Goal: Information Seeking & Learning: Check status

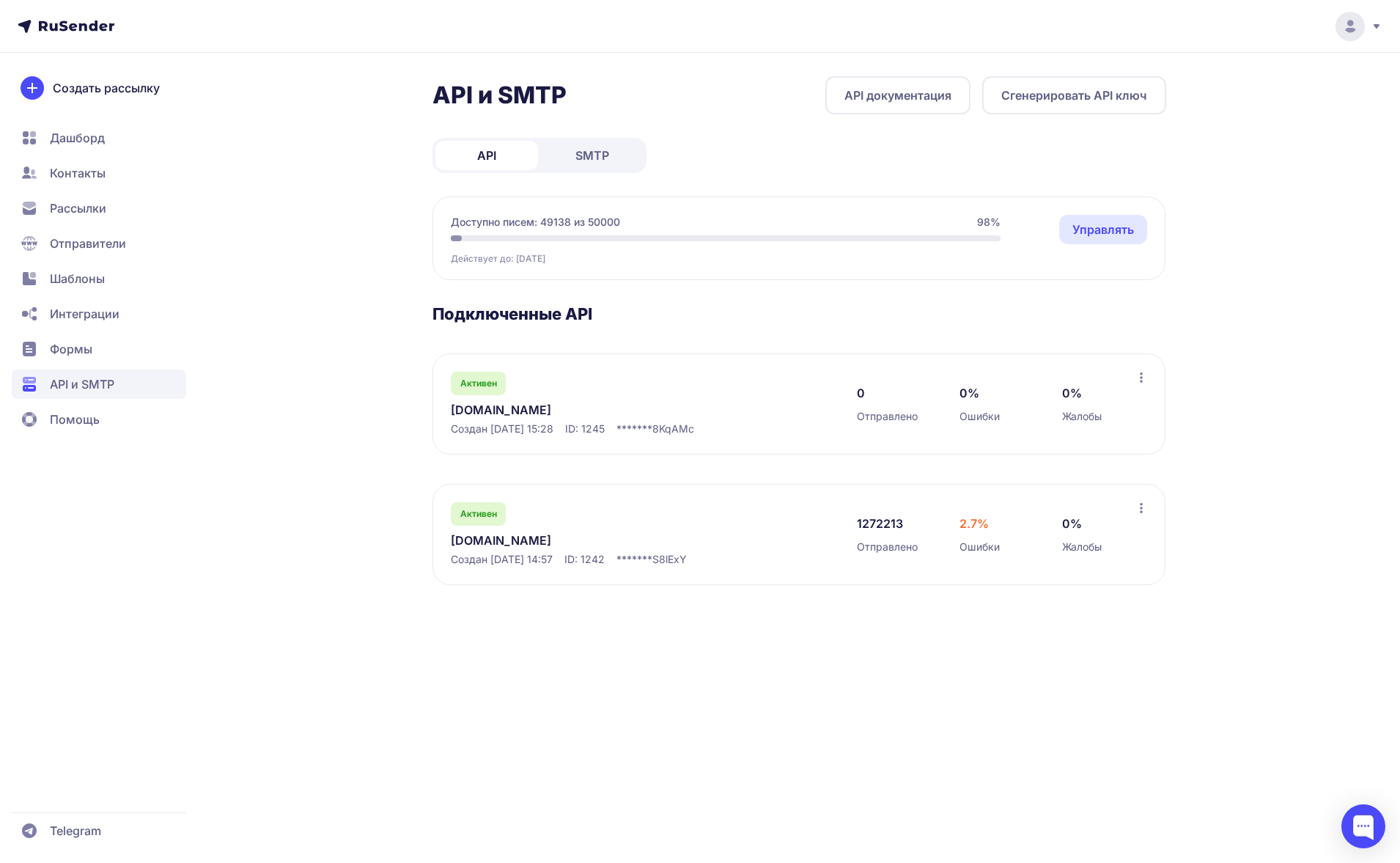
click at [382, 410] on div "API и SMTP API документация Сгенерировать API ключ API SMTP Доступно писем: 491…" at bounding box center [700, 348] width 1056 height 543
click at [480, 541] on link "[DOMAIN_NAME]" at bounding box center [601, 540] width 301 height 18
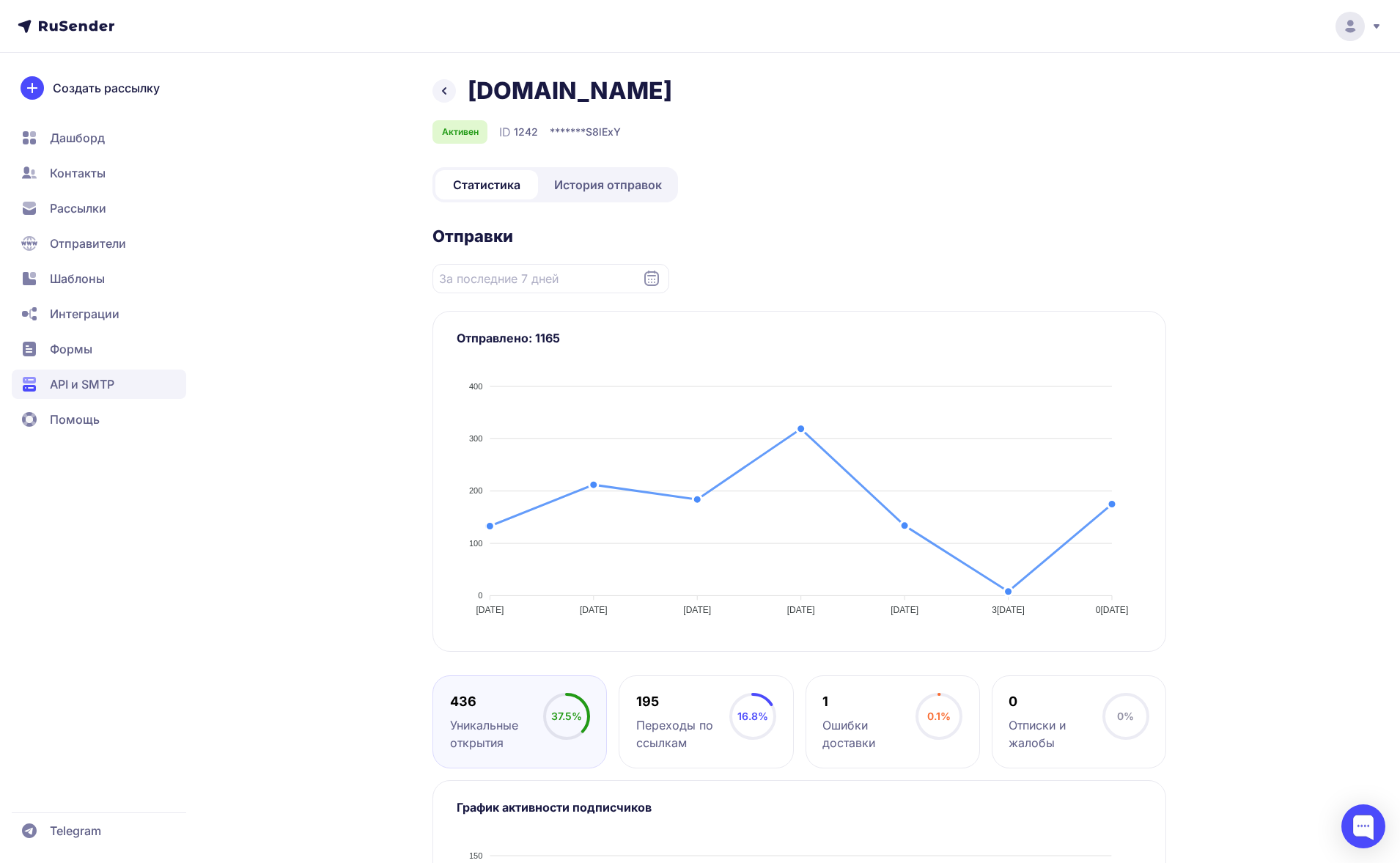
click at [445, 102] on link at bounding box center [444, 90] width 24 height 24
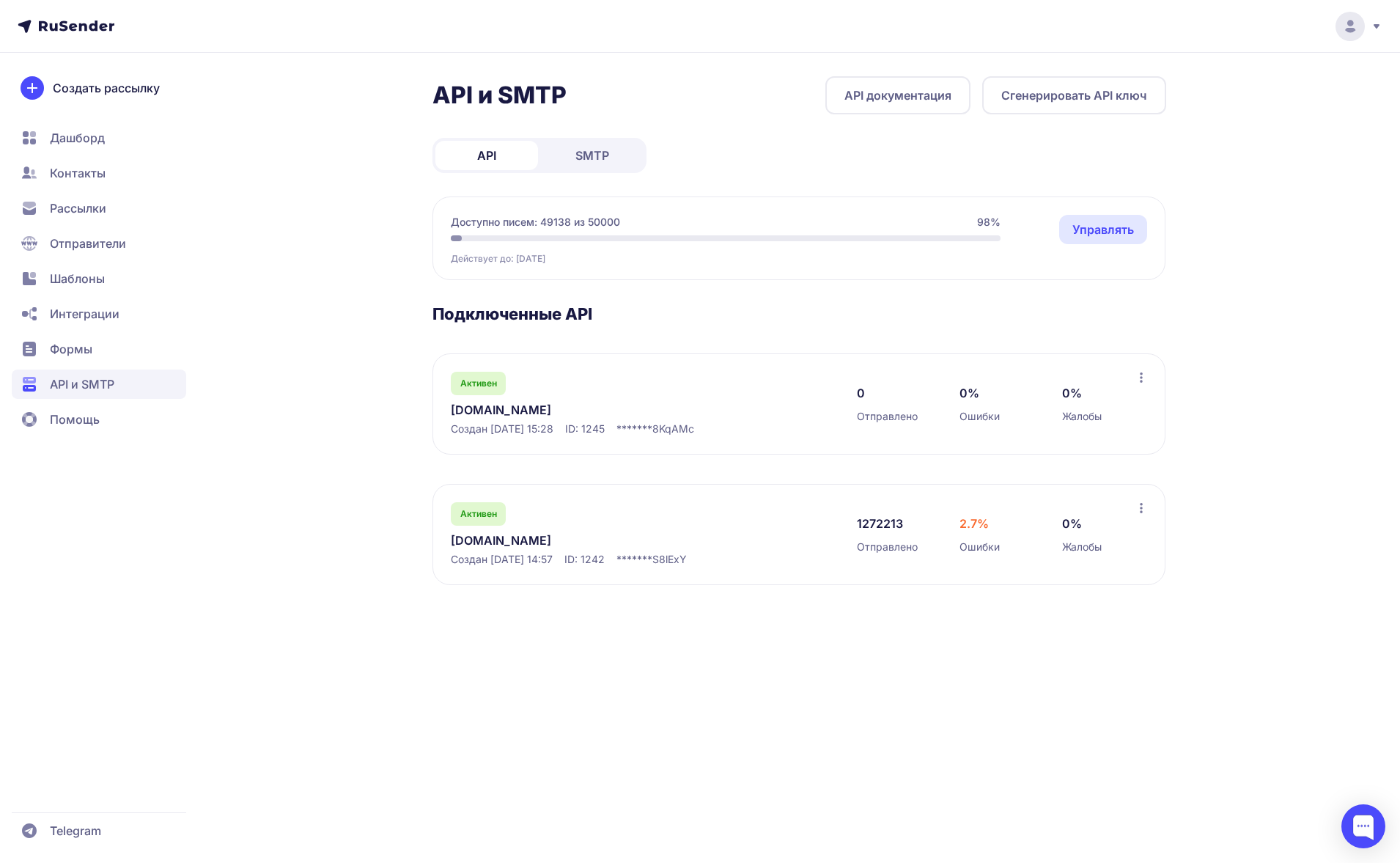
click at [93, 376] on span "API и SMTP" at bounding box center [82, 384] width 65 height 18
click at [876, 94] on link "API документация" at bounding box center [898, 95] width 145 height 39
click at [461, 534] on link "[DOMAIN_NAME]" at bounding box center [601, 540] width 301 height 18
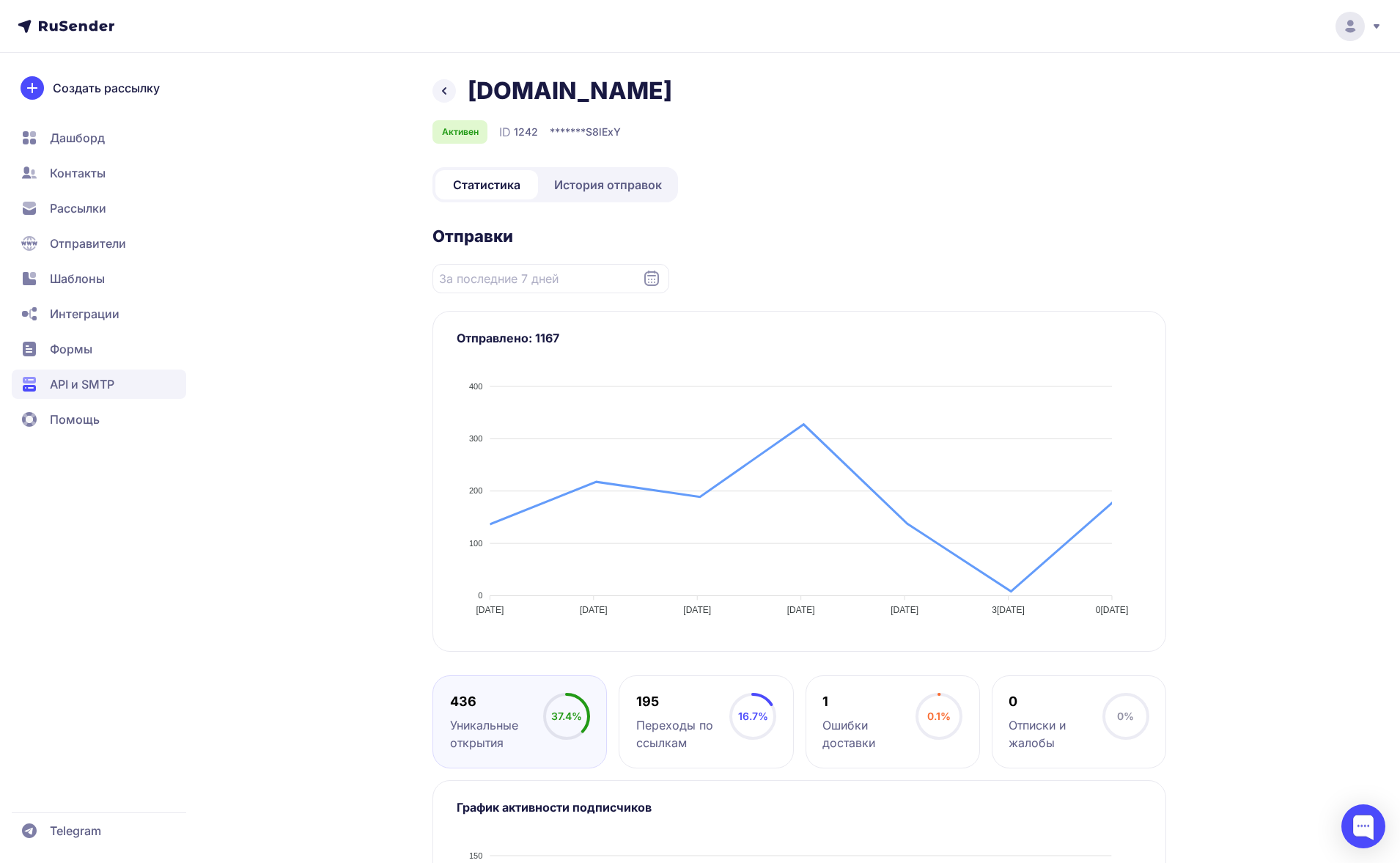
click at [584, 184] on span "История отправок" at bounding box center [607, 184] width 108 height 18
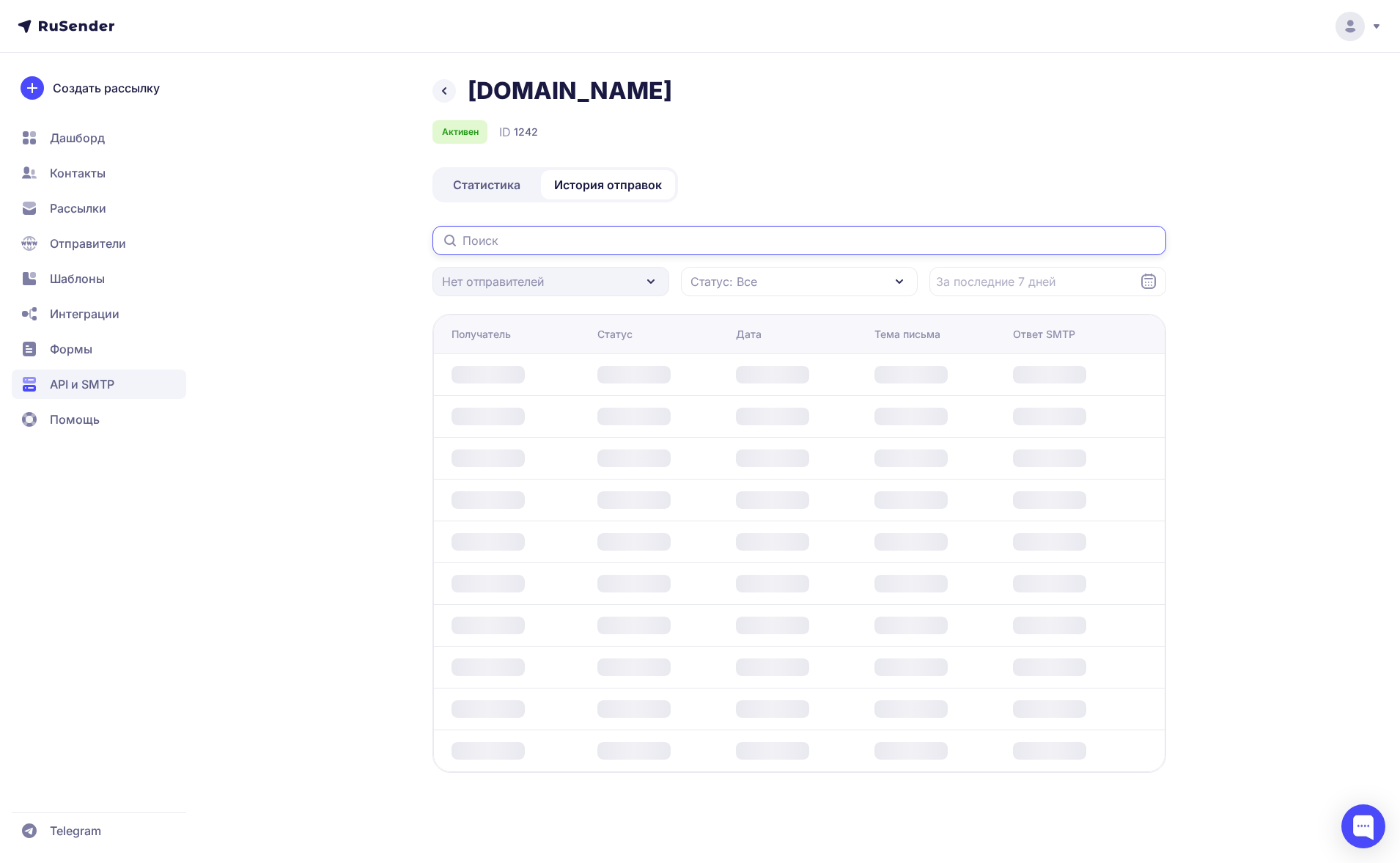
click at [491, 239] on input "text" at bounding box center [799, 240] width 733 height 29
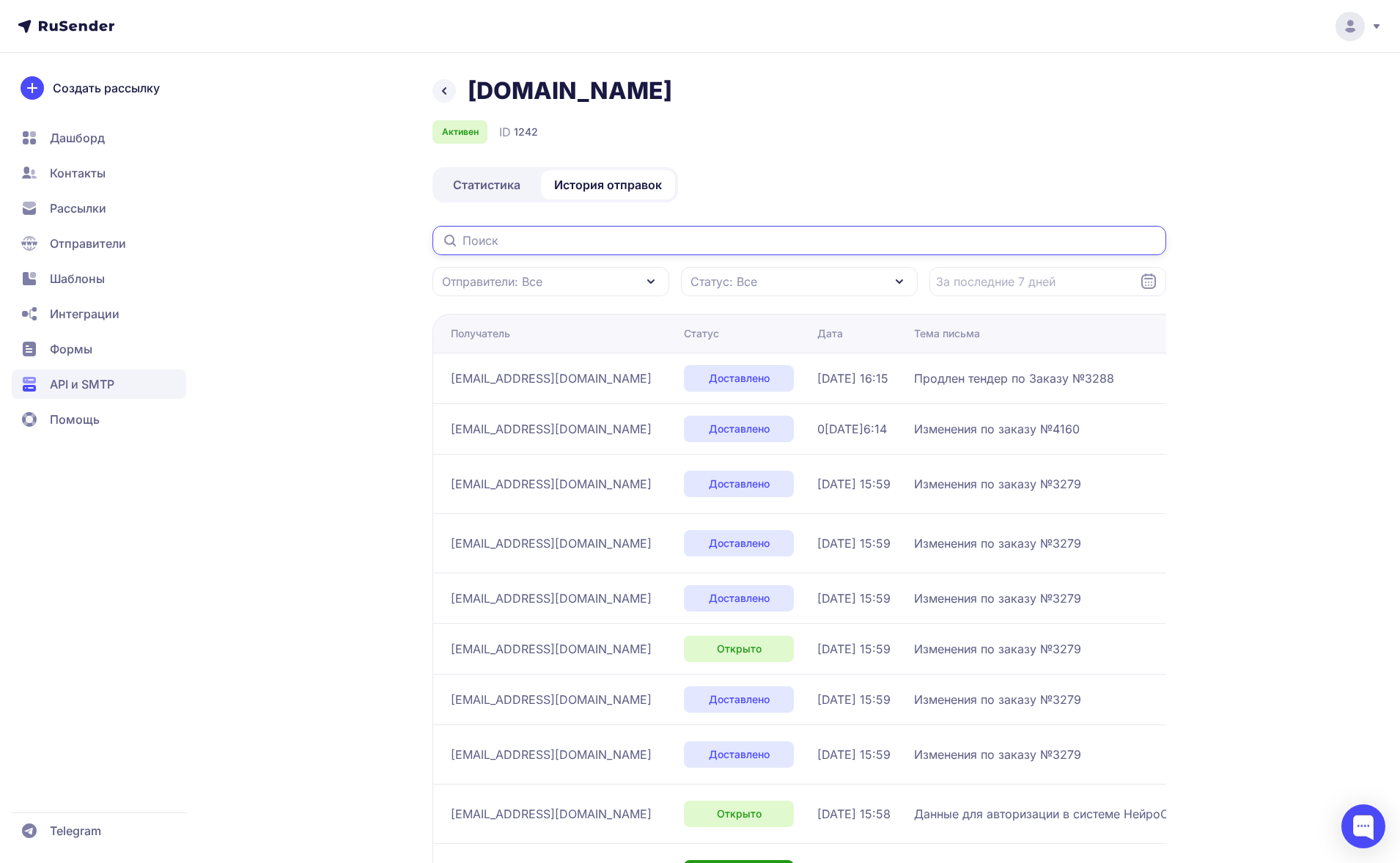
paste input "[EMAIL_ADDRESS][DOMAIN_NAME]"
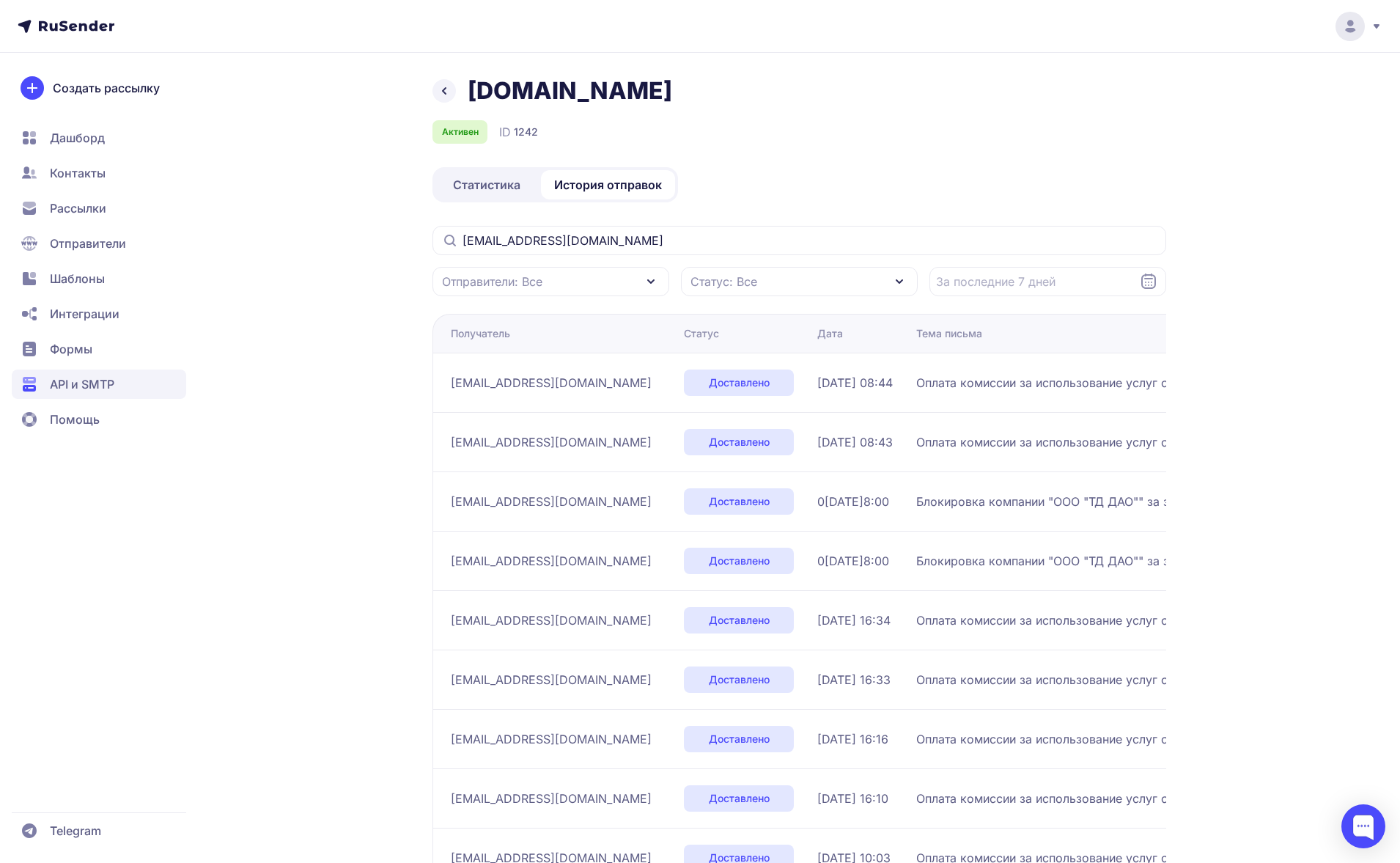
click at [1188, 411] on div "[DOMAIN_NAME] Активен ID 1242 Статистика История отправок [EMAIL_ADDRESS][DOMAI…" at bounding box center [700, 556] width 1056 height 960
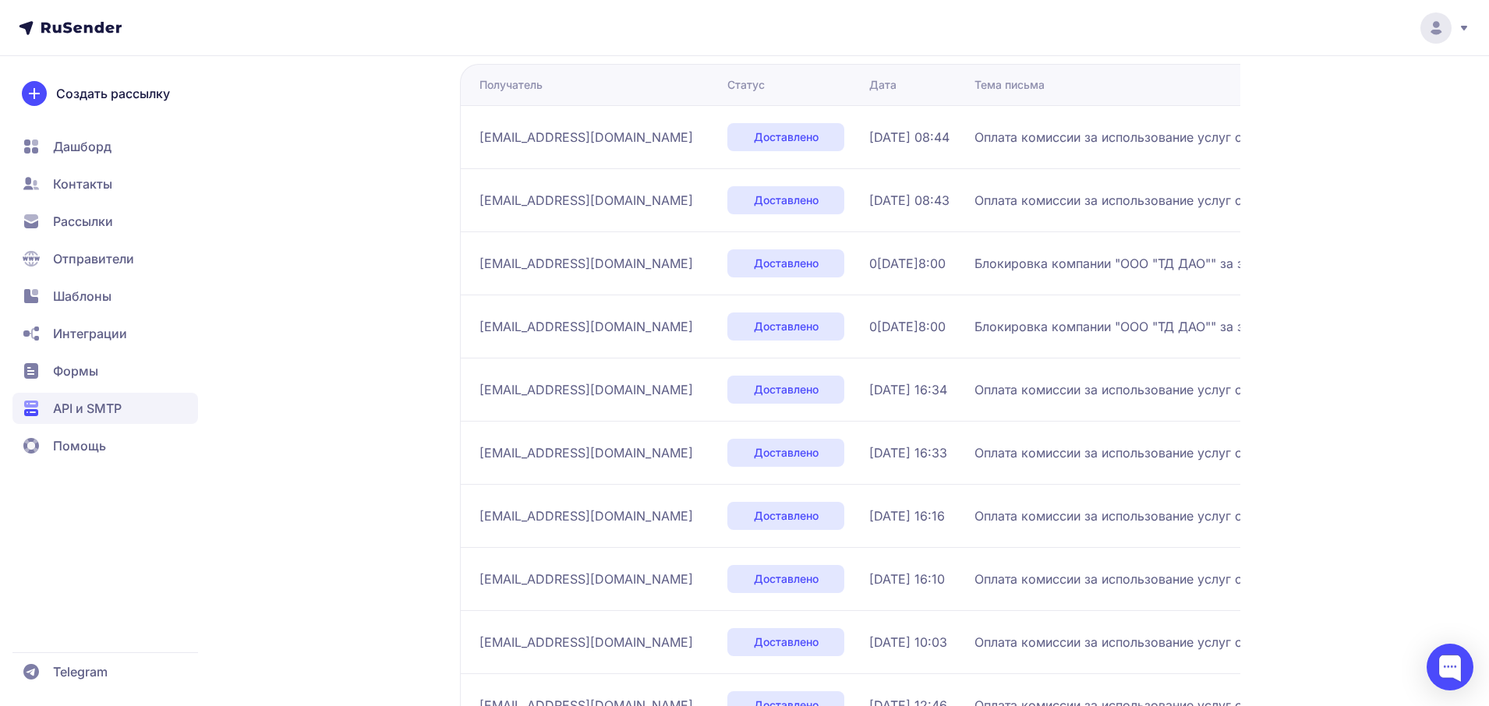
scroll to position [394, 0]
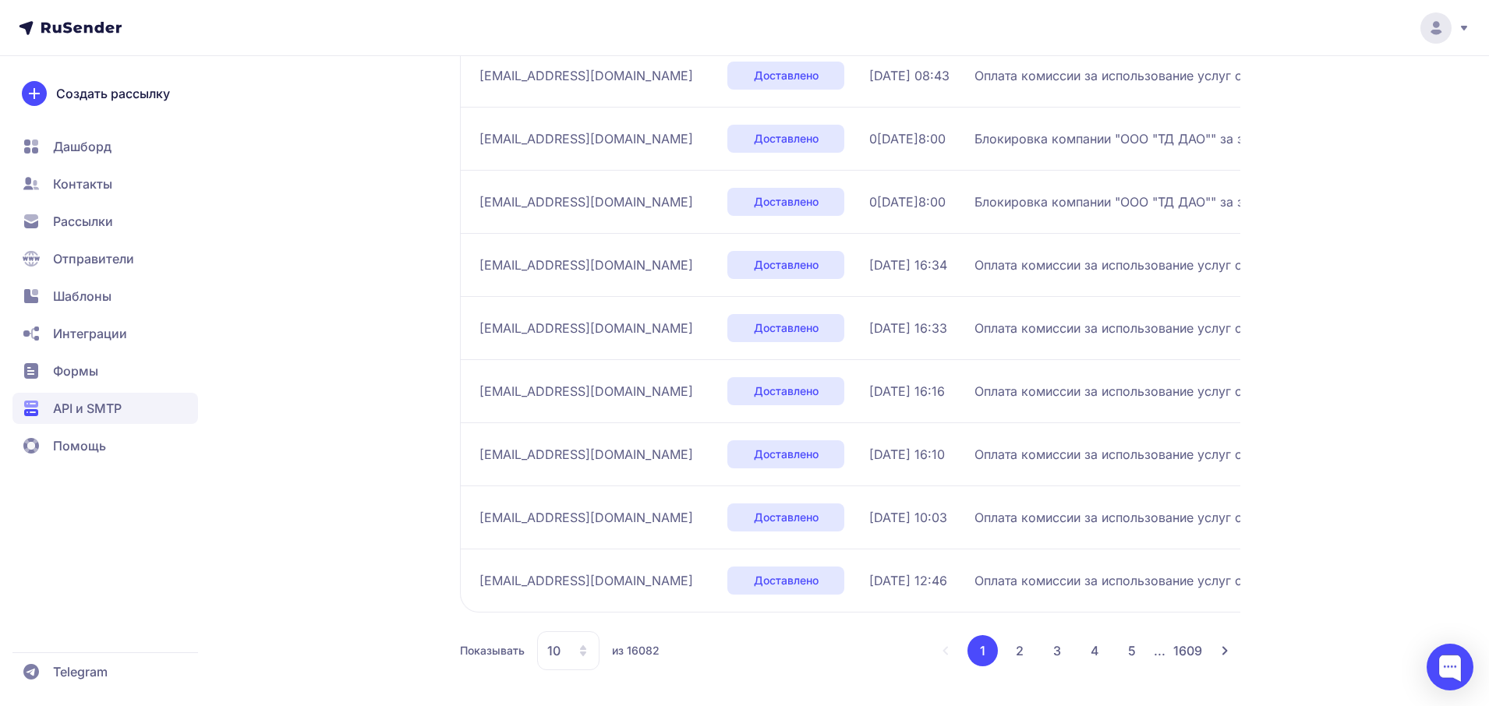
click at [554, 660] on span "10" at bounding box center [553, 651] width 13 height 19
click at [587, 560] on span "20" at bounding box center [631, 569] width 168 height 31
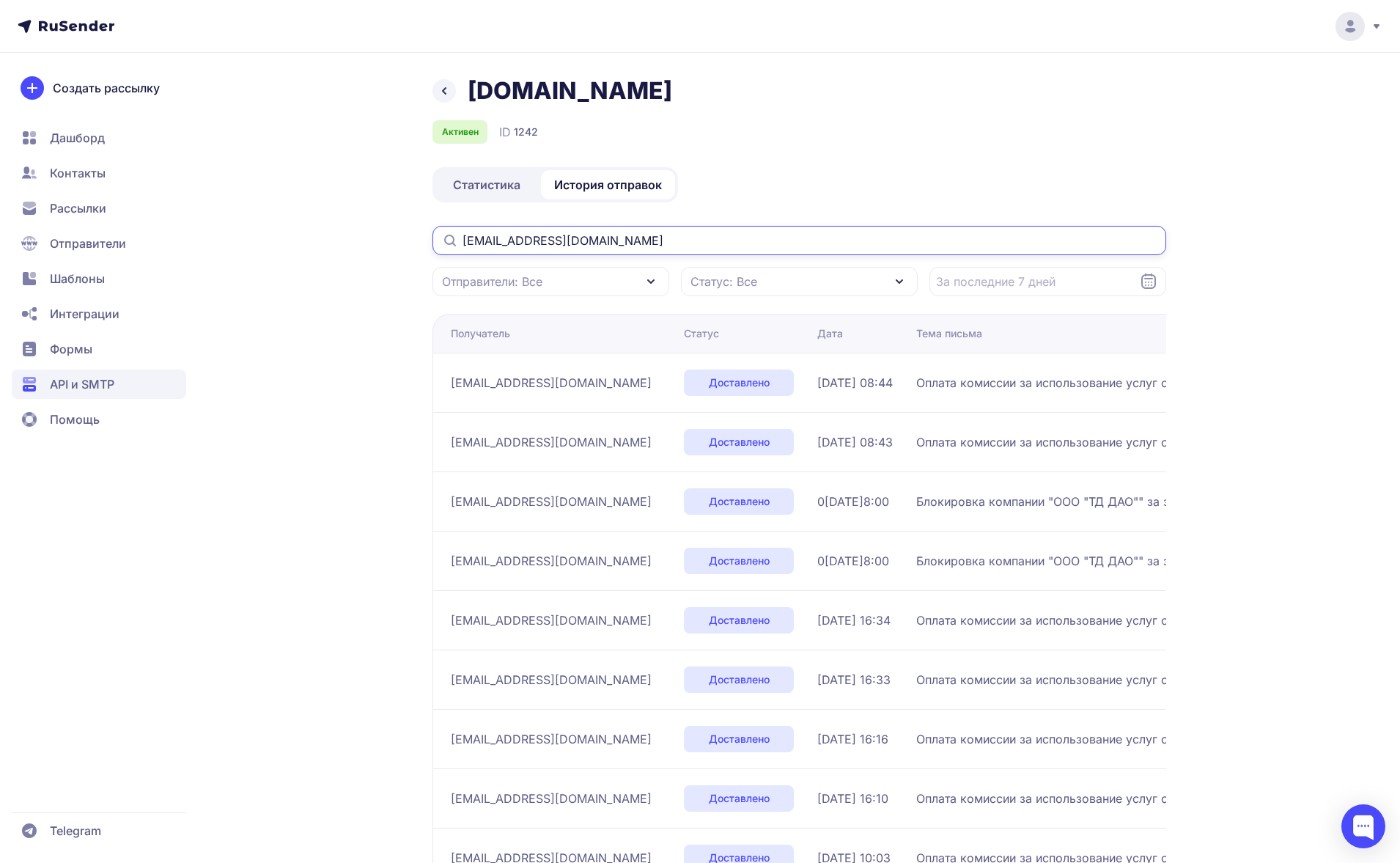
click at [616, 230] on input "[EMAIL_ADDRESS][DOMAIN_NAME]" at bounding box center [799, 240] width 733 height 29
paste input "usmanova"
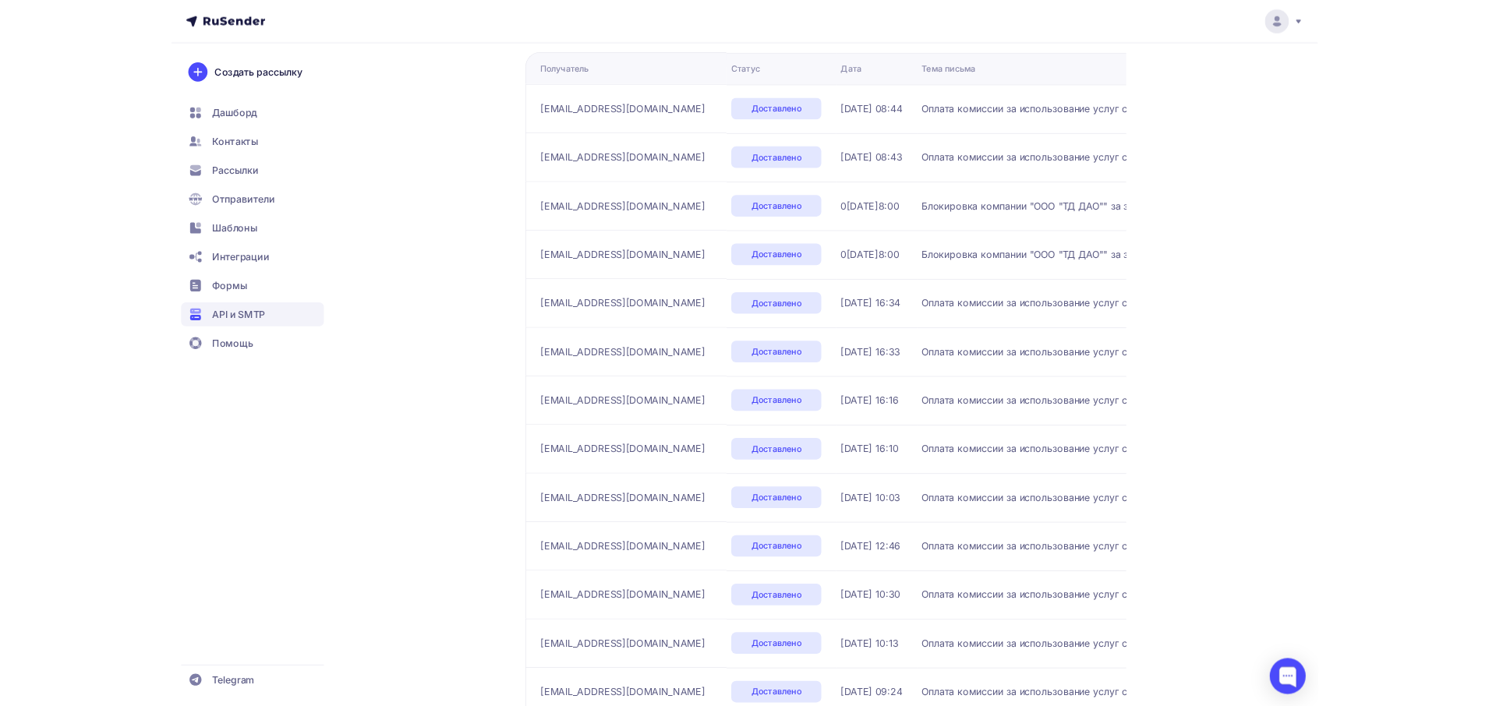
scroll to position [267, 0]
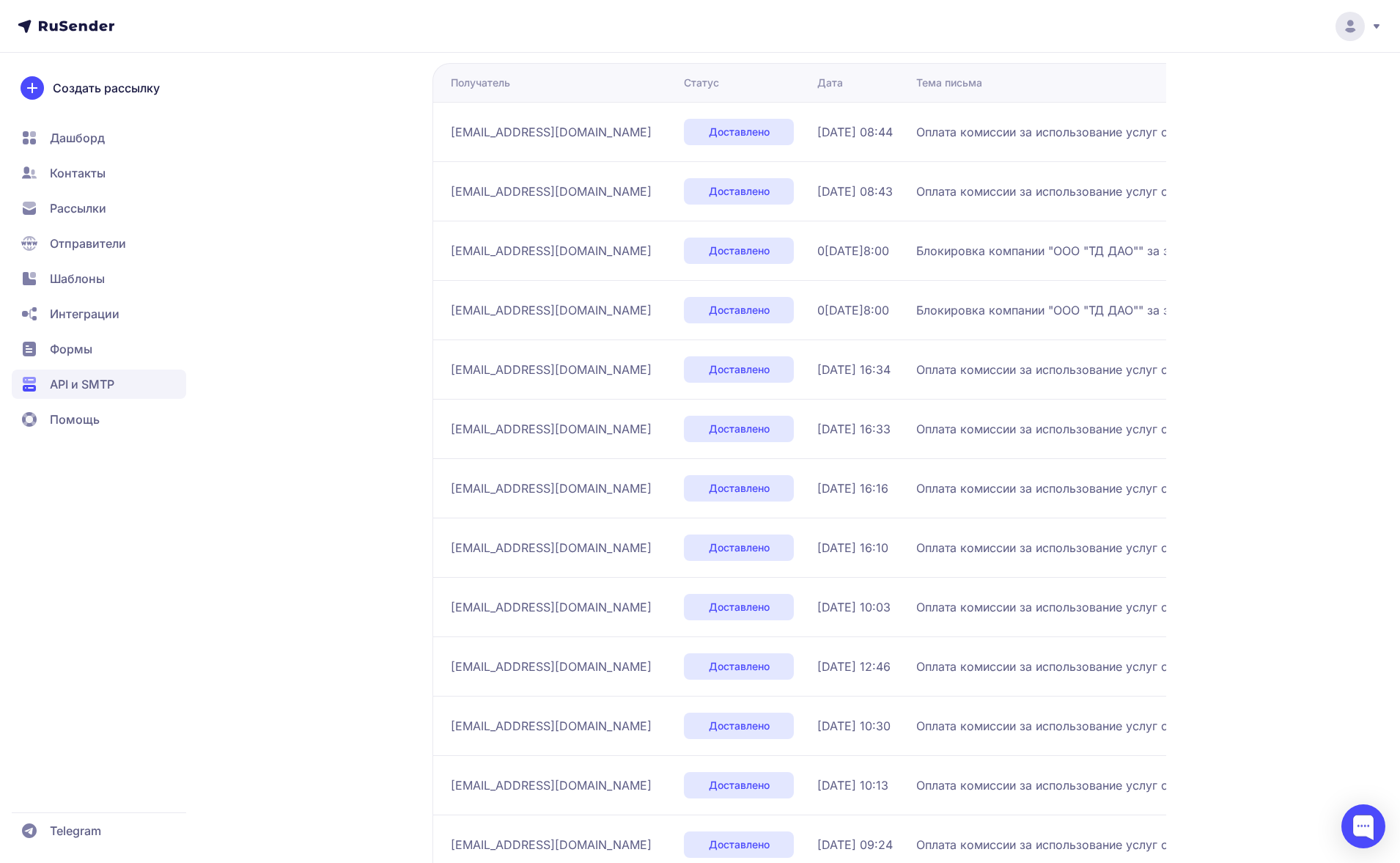
type input "[EMAIL_ADDRESS][DOMAIN_NAME]"
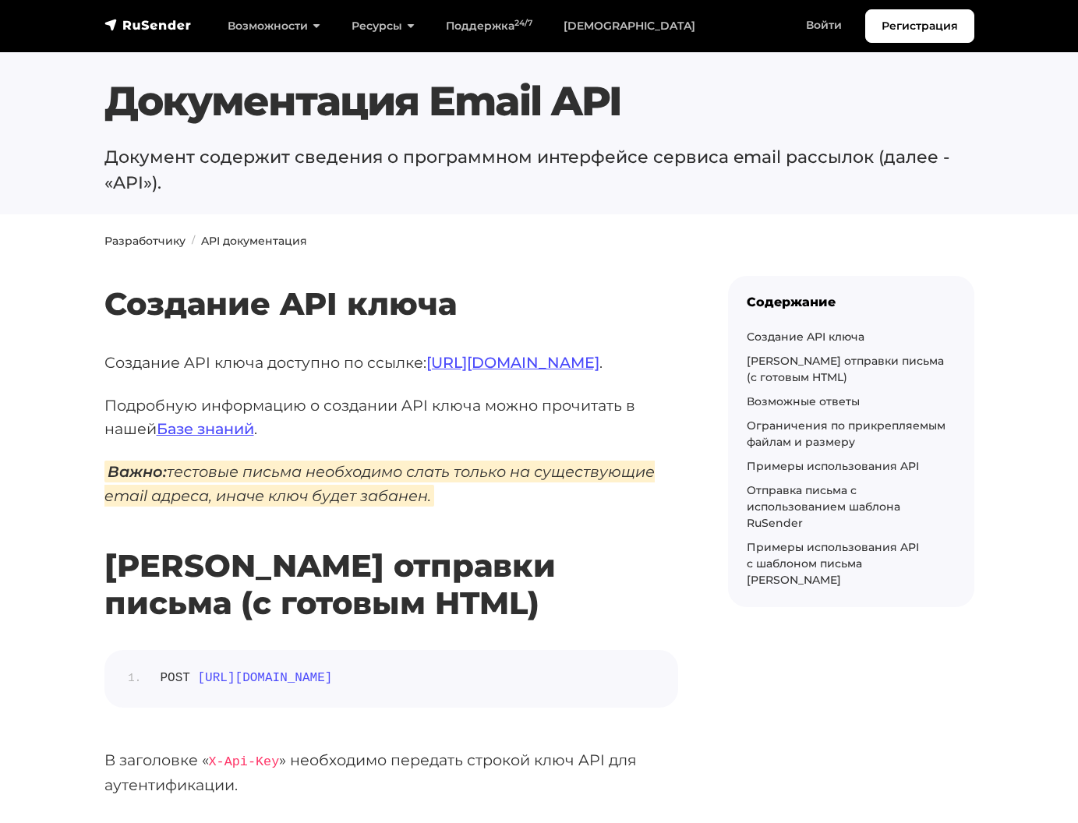
click at [677, 398] on p "Подробную информацию о создании API ключа можно прочитать в нашей Базе знаний ." at bounding box center [391, 418] width 574 height 48
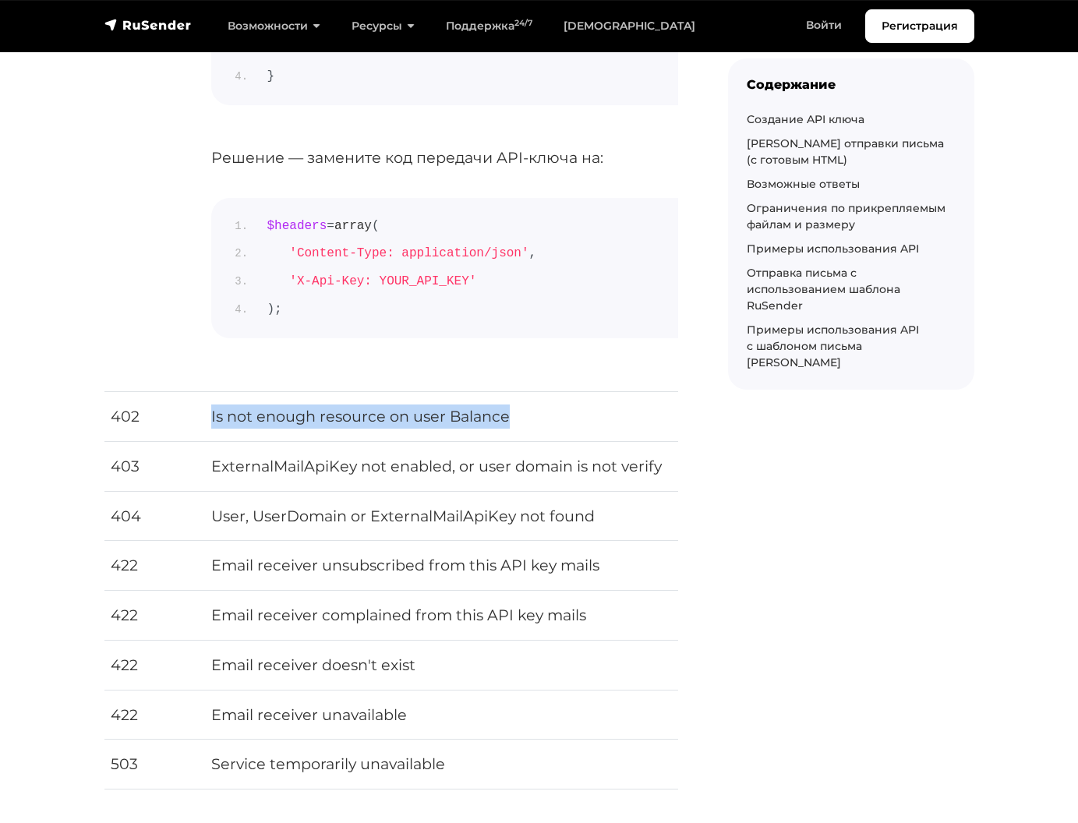
drag, startPoint x: 200, startPoint y: 415, endPoint x: 515, endPoint y: 415, distance: 314.2
click at [515, 415] on tr "402 Is not enough resource on user Balance" at bounding box center [606, 417] width 1004 height 50
click at [541, 412] on td "Is not enough resource on user Balance" at bounding box center [657, 417] width 904 height 50
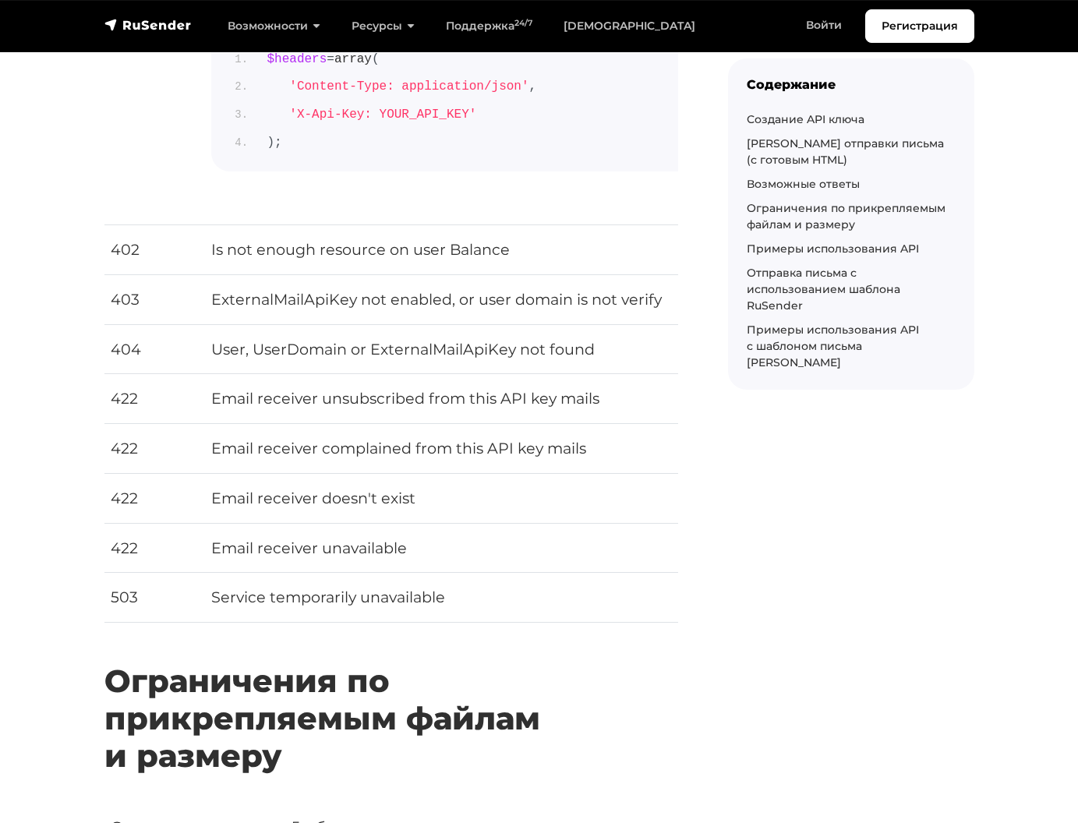
scroll to position [4934, 0]
